Goal: Task Accomplishment & Management: Manage account settings

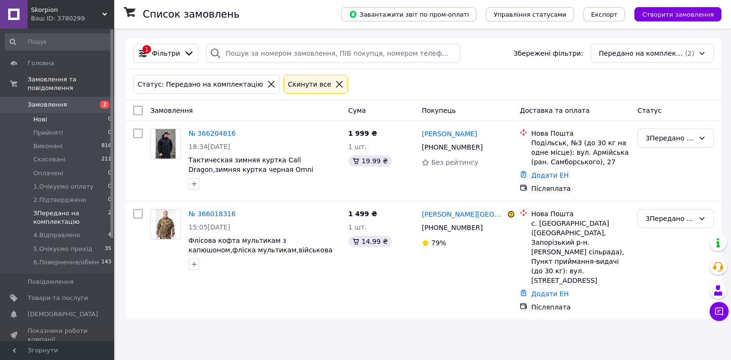
click at [41, 115] on span "Нові" at bounding box center [40, 119] width 14 height 9
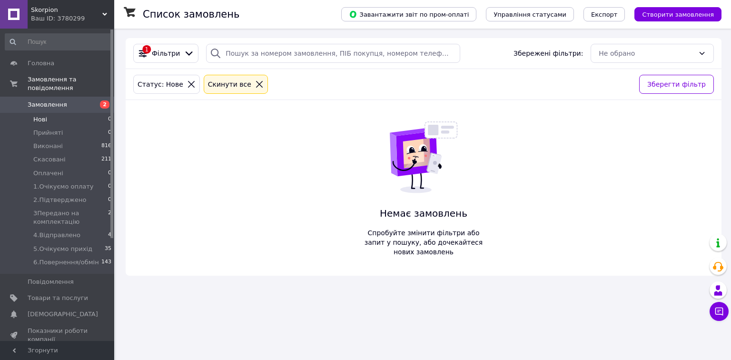
drag, startPoint x: 247, startPoint y: 85, endPoint x: 240, endPoint y: 87, distance: 6.9
click at [255, 85] on icon at bounding box center [259, 84] width 9 height 9
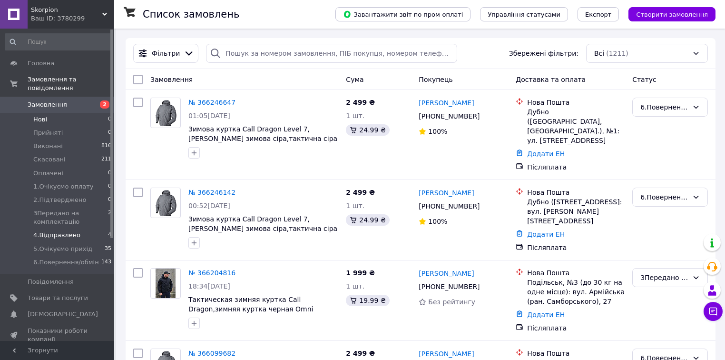
drag, startPoint x: 63, startPoint y: 223, endPoint x: 41, endPoint y: 221, distance: 22.0
click at [63, 228] on li "4.Відправлено 4" at bounding box center [58, 234] width 117 height 13
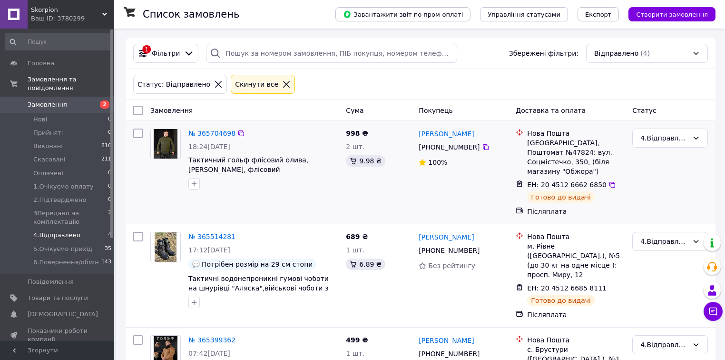
scroll to position [38, 0]
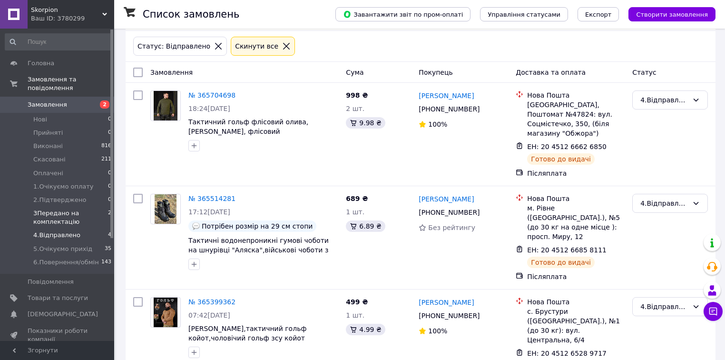
click at [63, 209] on span "3Передано на комплектацію" at bounding box center [70, 217] width 75 height 17
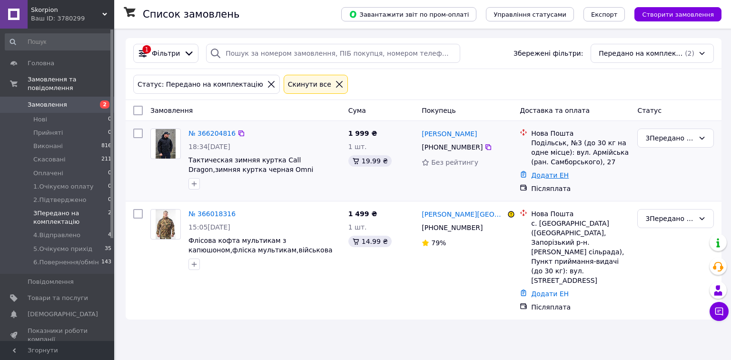
click at [551, 175] on link "Додати ЕН" at bounding box center [550, 175] width 38 height 8
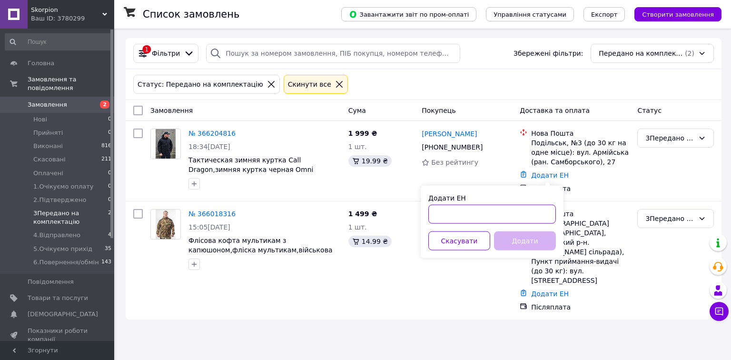
click at [503, 215] on input "Додати ЕН" at bounding box center [491, 214] width 127 height 19
paste input "20451268864137"
type input "20451268864137"
click at [521, 245] on button "Додати" at bounding box center [525, 240] width 62 height 19
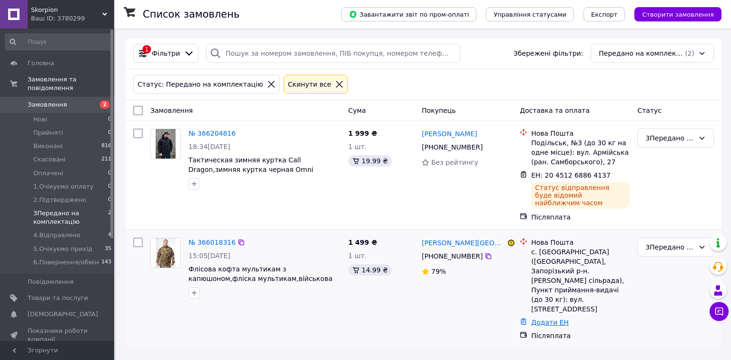
click at [547, 318] on link "Додати ЕН" at bounding box center [550, 322] width 38 height 8
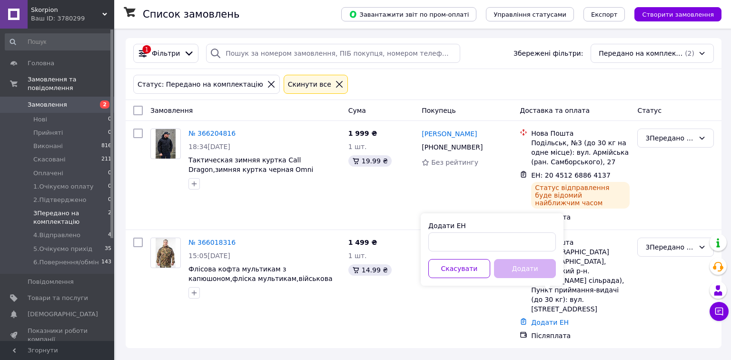
click at [467, 251] on div "Додати ЕН Скасувати Додати" at bounding box center [491, 249] width 143 height 72
click at [468, 246] on input "Додати ЕН" at bounding box center [491, 241] width 127 height 19
paste input "20451268121835"
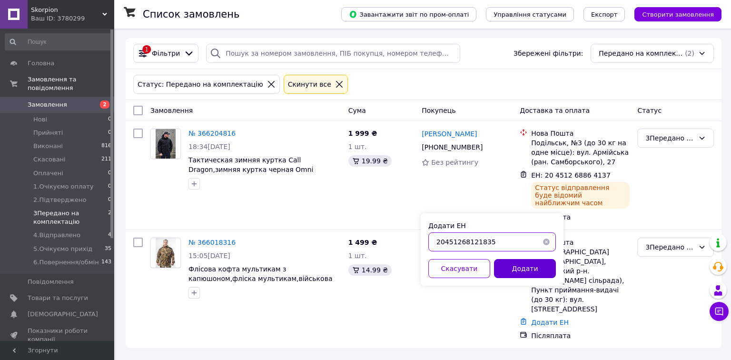
type input "20451268121835"
click at [515, 266] on button "Додати" at bounding box center [525, 268] width 62 height 19
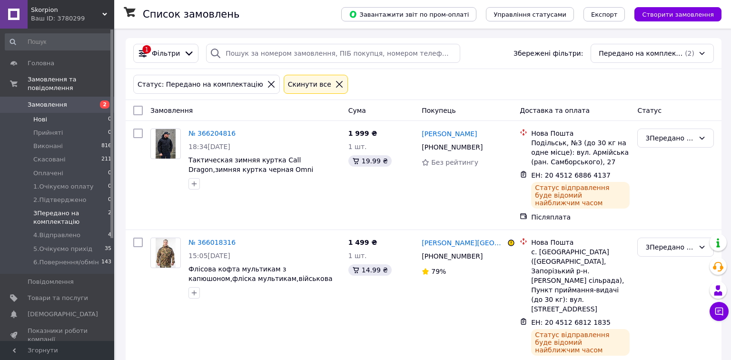
click at [78, 104] on link "Замовлення 2" at bounding box center [58, 105] width 117 height 16
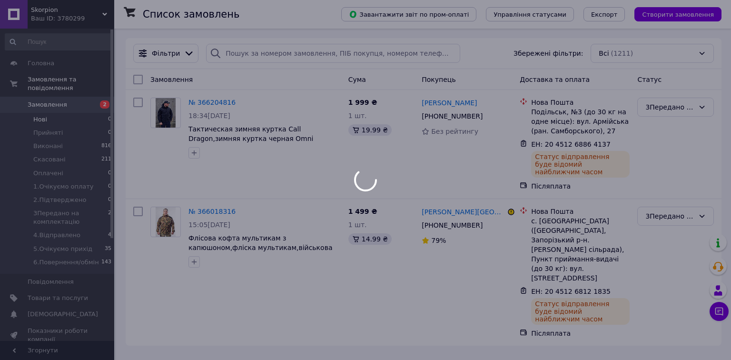
click at [72, 110] on body "Skorpion Ваш ID: 3780299 Сайт Skorpion Кабінет покупця Перевірити стан системи …" at bounding box center [365, 180] width 731 height 360
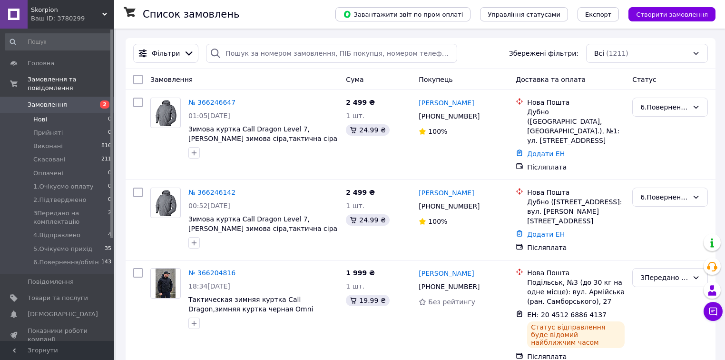
click at [63, 116] on li "Нові 0" at bounding box center [58, 119] width 117 height 13
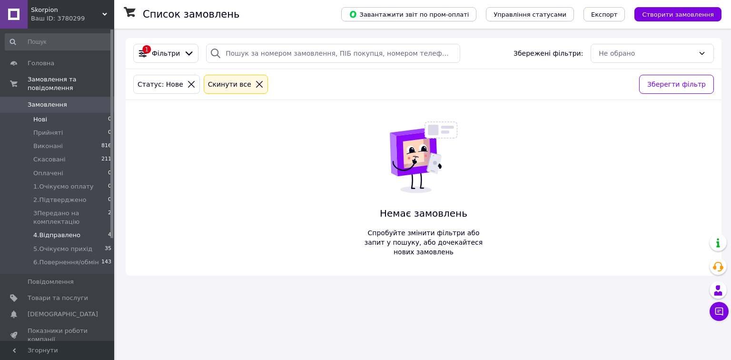
click at [70, 231] on span "4.Відправлено" at bounding box center [56, 235] width 47 height 9
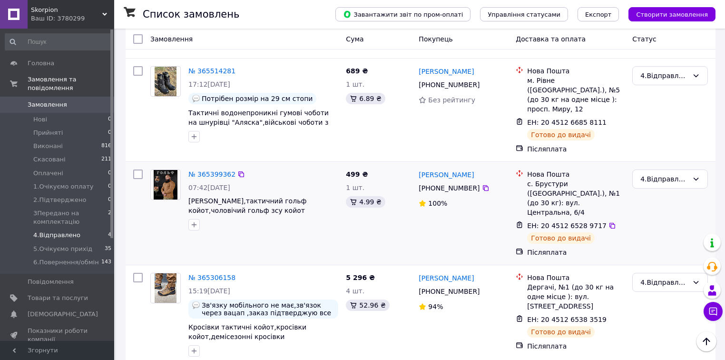
scroll to position [13, 0]
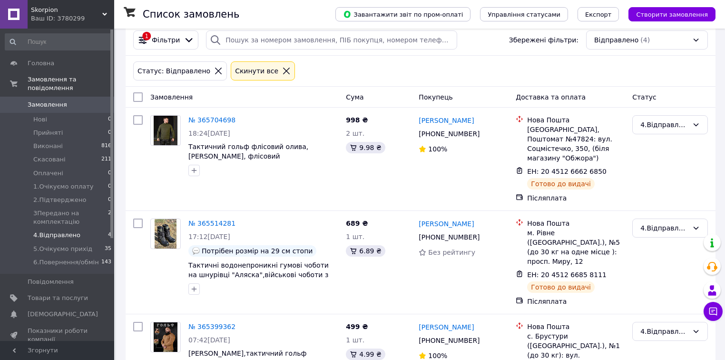
click at [48, 100] on span "Замовлення" at bounding box center [47, 104] width 39 height 9
